Goal: Check status: Check status

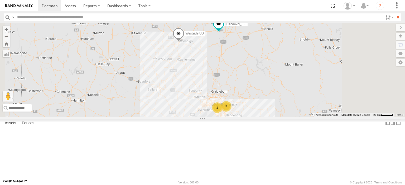
select select "**********"
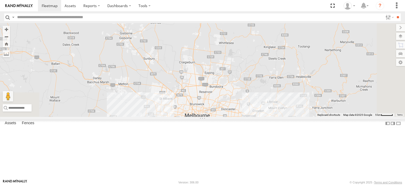
drag, startPoint x: 284, startPoint y: 133, endPoint x: 253, endPoint y: 25, distance: 112.5
click at [253, 17] on body at bounding box center [202, 92] width 405 height 185
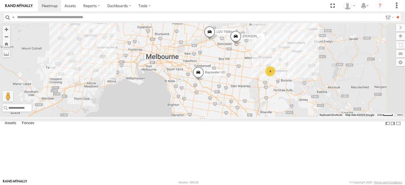
drag, startPoint x: 299, startPoint y: 73, endPoint x: 253, endPoint y: 129, distance: 71.6
click at [253, 117] on div "[PERSON_NAME] FRR Westside UD Bayswater UD LDV T60Max [PERSON_NAME] BMW 4" at bounding box center [202, 70] width 405 height 94
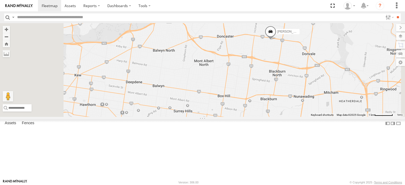
drag, startPoint x: 229, startPoint y: 141, endPoint x: 293, endPoint y: 70, distance: 95.7
click at [291, 65] on div "Bendigo Isuzu FRR Westside UD Bayswater UD LDV T60Max [PERSON_NAME] BMW" at bounding box center [202, 70] width 405 height 94
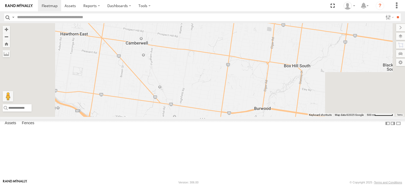
drag, startPoint x: 274, startPoint y: 82, endPoint x: 317, endPoint y: 12, distance: 82.7
click at [317, 12] on body at bounding box center [202, 92] width 405 height 185
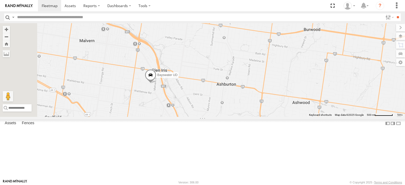
drag, startPoint x: 273, startPoint y: 98, endPoint x: 310, endPoint y: 85, distance: 39.7
click at [310, 85] on div "Bendigo Isuzu FRR Westside UD Bayswater UD LDV T60Max [PERSON_NAME] BMW" at bounding box center [202, 70] width 405 height 94
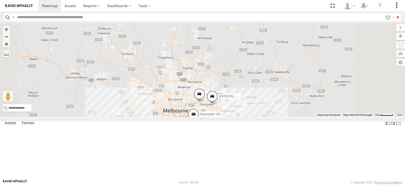
drag, startPoint x: 298, startPoint y: 154, endPoint x: 252, endPoint y: 88, distance: 80.3
click at [252, 88] on div "Bendigo Isuzu FRR Bayswater UD LDV T60Max [PERSON_NAME] BMW Westside UD" at bounding box center [202, 70] width 405 height 94
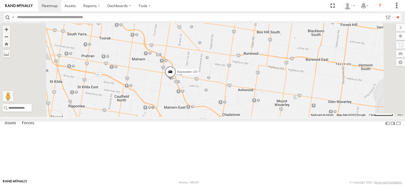
drag, startPoint x: 242, startPoint y: 165, endPoint x: 257, endPoint y: 126, distance: 41.6
click at [257, 117] on div "Bendigo Isuzu FRR Bayswater UD LDV T60Max [PERSON_NAME] BMW Westside UD" at bounding box center [202, 70] width 405 height 94
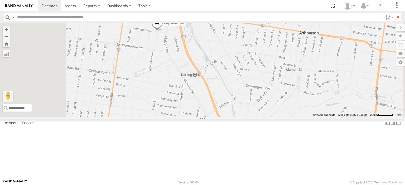
drag, startPoint x: 230, startPoint y: 74, endPoint x: 244, endPoint y: 119, distance: 47.5
click at [243, 117] on div "Bendigo Isuzu FRR Bayswater UD LDV T60Max [PERSON_NAME] BMW Westside UD" at bounding box center [202, 70] width 405 height 94
